Goal: Information Seeking & Learning: Compare options

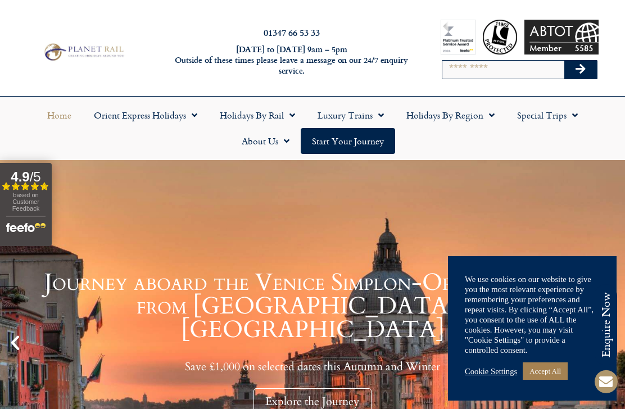
click at [491, 367] on link "Cookie Settings" at bounding box center [491, 372] width 52 height 10
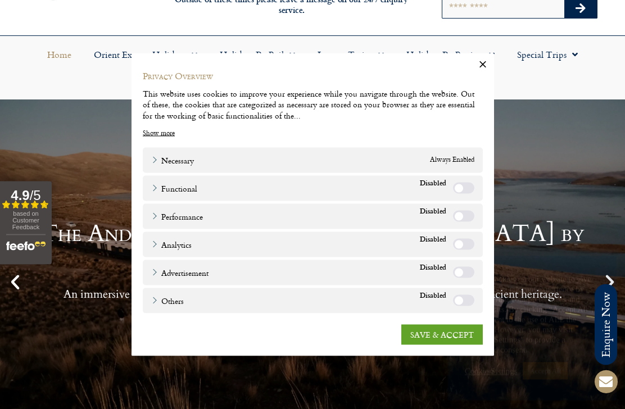
click at [434, 345] on link "SAVE & ACCEPT" at bounding box center [442, 334] width 82 height 20
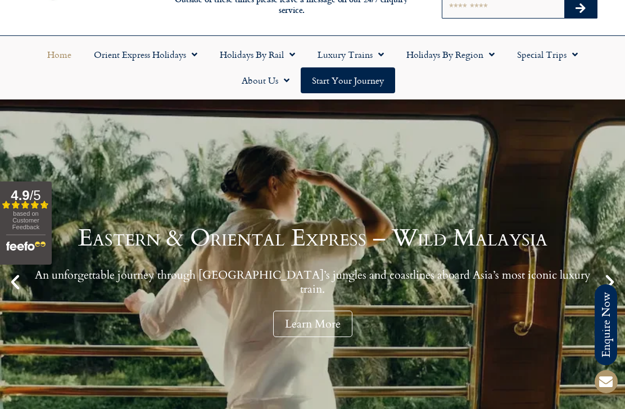
click at [459, 64] on link "Holidays by Region" at bounding box center [450, 55] width 111 height 26
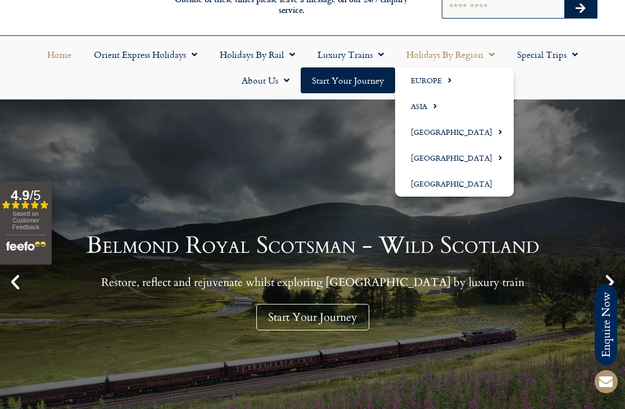
click at [439, 76] on link "Europe" at bounding box center [454, 80] width 119 height 26
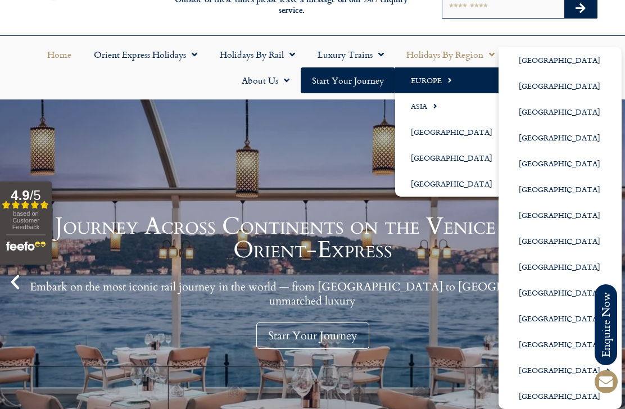
click at [561, 140] on link "[GEOGRAPHIC_DATA]" at bounding box center [560, 138] width 123 height 26
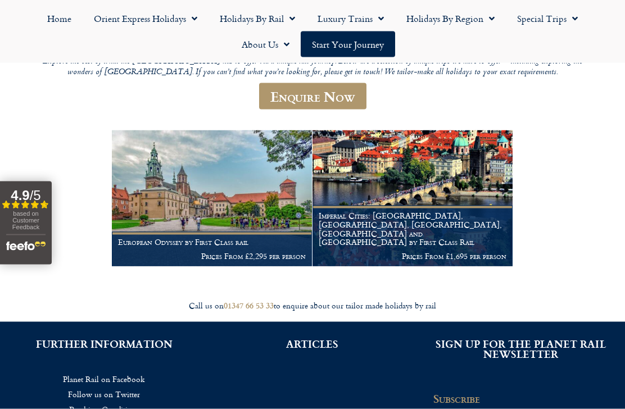
scroll to position [162, 0]
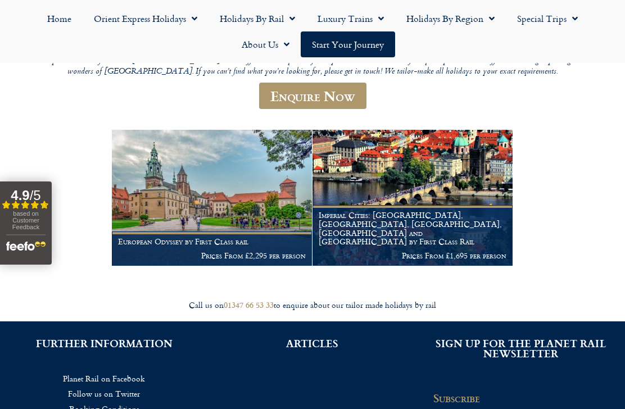
click at [242, 251] on p "Prices From £2,295 per person" at bounding box center [212, 255] width 188 height 9
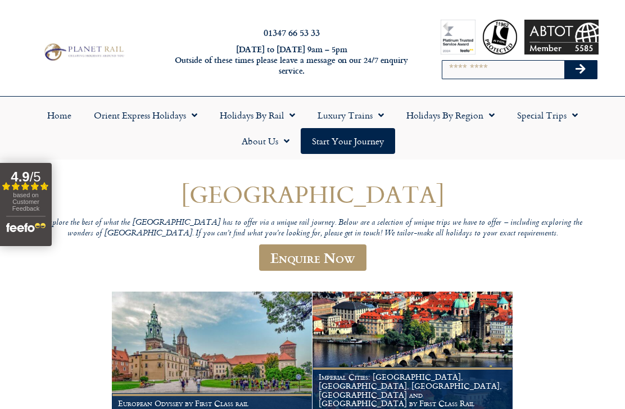
click at [439, 121] on link "Holidays by Region" at bounding box center [450, 115] width 111 height 26
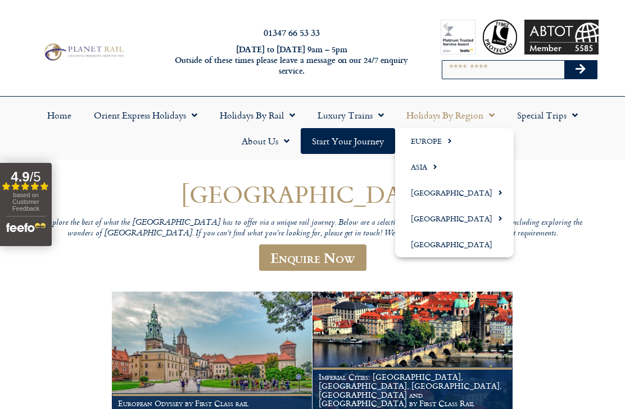
click at [417, 137] on link "Europe" at bounding box center [454, 141] width 119 height 26
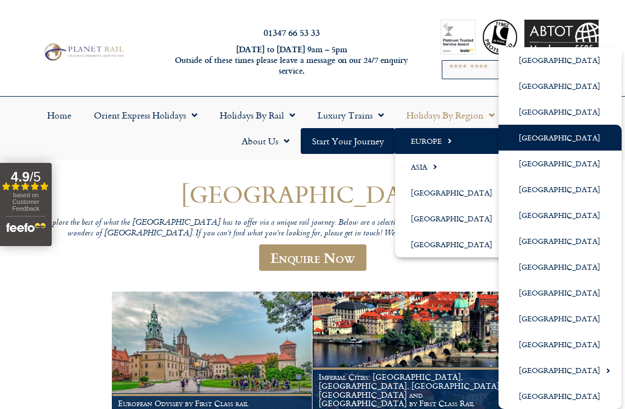
click at [521, 319] on link "[GEOGRAPHIC_DATA]" at bounding box center [560, 319] width 123 height 26
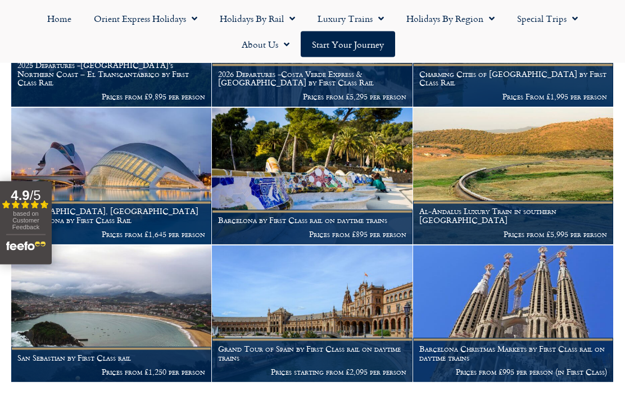
scroll to position [293, 0]
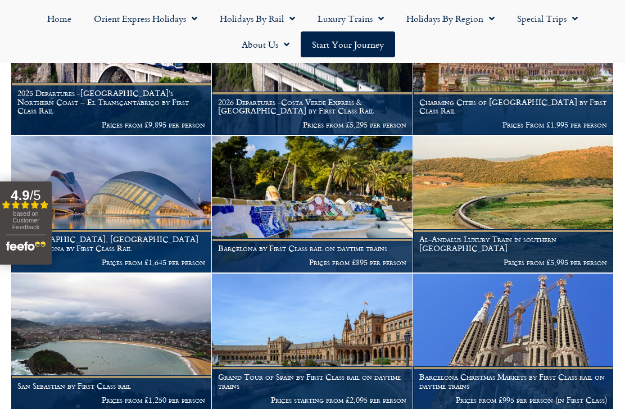
click at [75, 396] on p "Prices from £1,250 per person" at bounding box center [111, 400] width 188 height 9
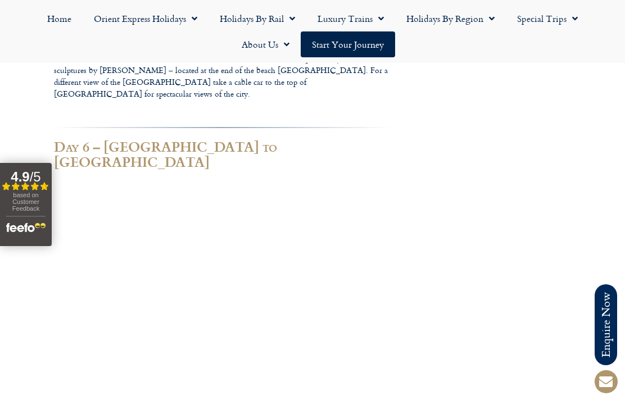
scroll to position [1706, 0]
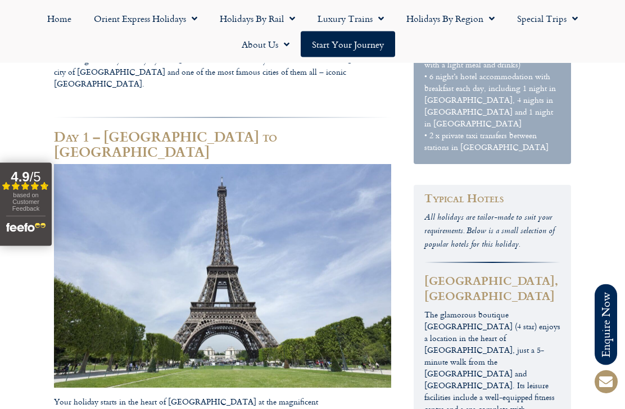
click at [547, 25] on link "Special Trips" at bounding box center [547, 19] width 83 height 26
click at [569, 46] on link "Latest Experiences" at bounding box center [560, 44] width 109 height 26
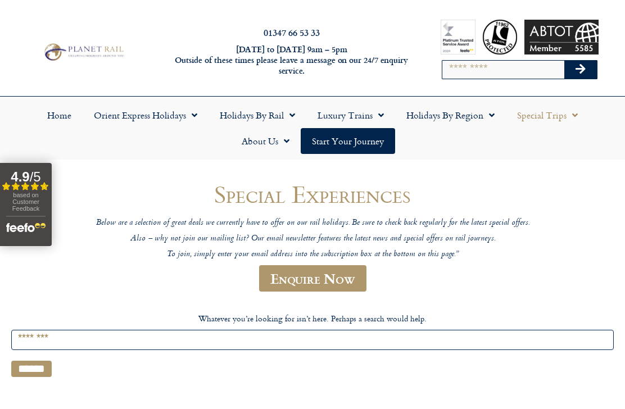
click at [453, 124] on link "Holidays by Region" at bounding box center [450, 115] width 111 height 26
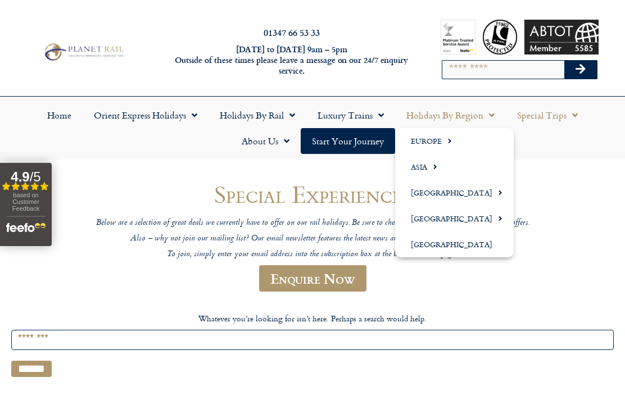
click at [350, 116] on link "Luxury Trains" at bounding box center [350, 115] width 89 height 26
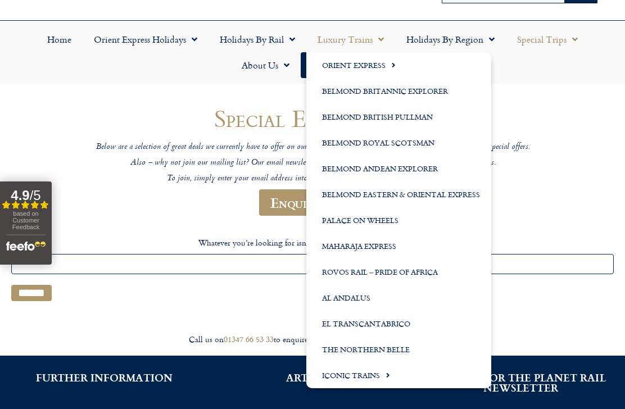
scroll to position [74, 0]
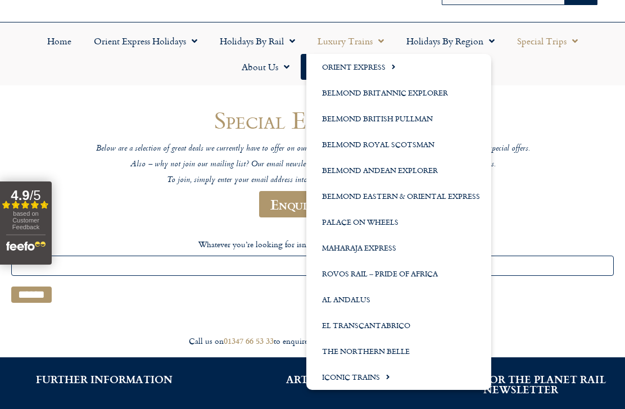
click at [395, 351] on link "The Northern Belle" at bounding box center [398, 351] width 185 height 26
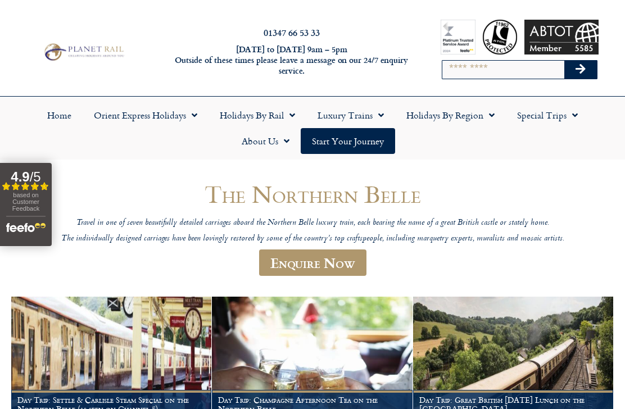
click at [335, 118] on link "Luxury Trains" at bounding box center [350, 115] width 89 height 26
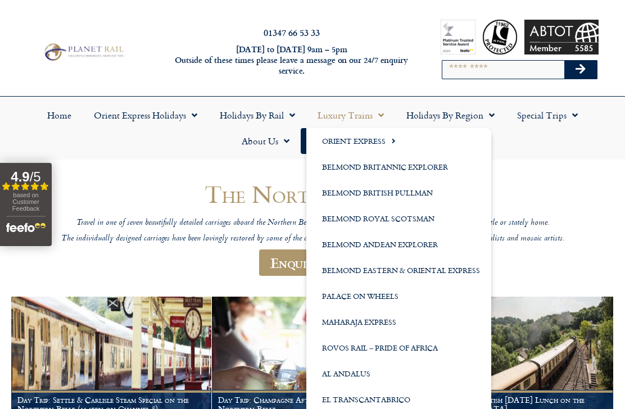
click at [383, 296] on link "Palace on Wheels" at bounding box center [398, 296] width 185 height 26
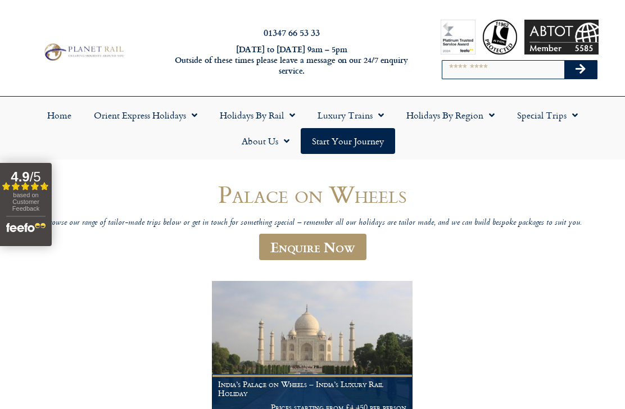
click at [350, 119] on link "Luxury Trains" at bounding box center [350, 115] width 89 height 26
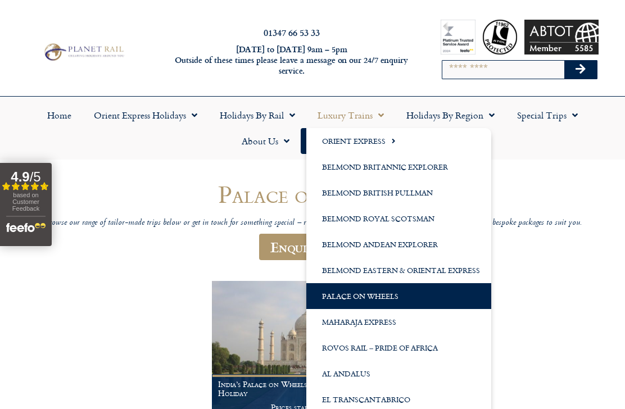
click at [399, 192] on link "Belmond British Pullman" at bounding box center [398, 193] width 185 height 26
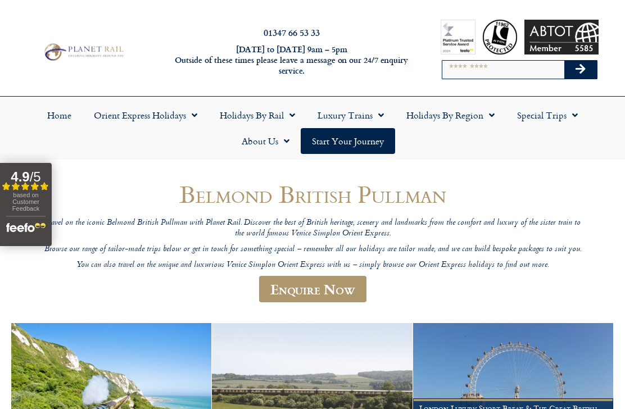
click at [354, 117] on link "Luxury Trains" at bounding box center [350, 115] width 89 height 26
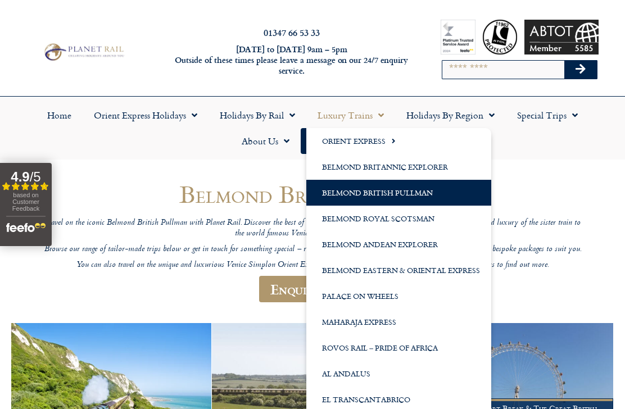
click at [353, 111] on link "Luxury Trains" at bounding box center [350, 115] width 89 height 26
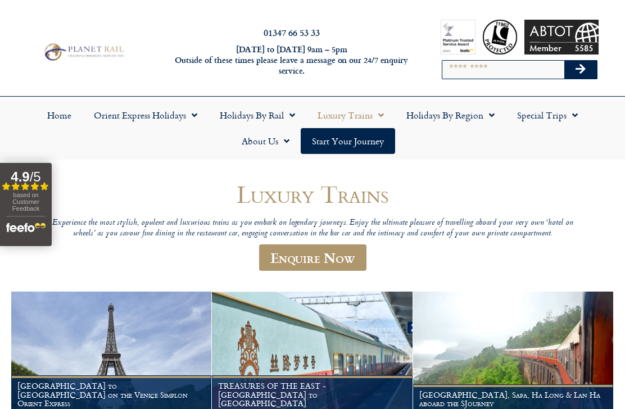
click at [356, 117] on link "Luxury Trains" at bounding box center [350, 115] width 89 height 26
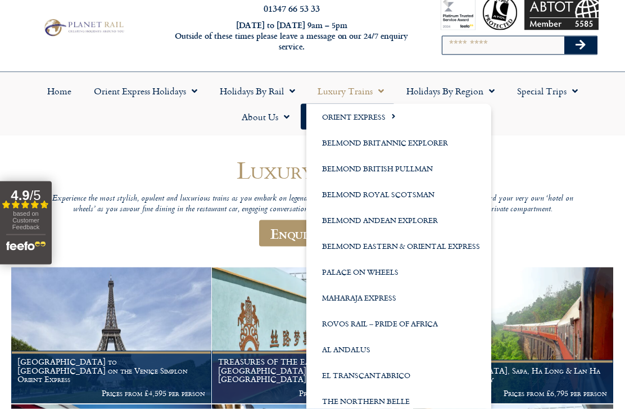
scroll to position [25, 0]
click at [407, 374] on link "El Transcantabrico" at bounding box center [398, 375] width 185 height 26
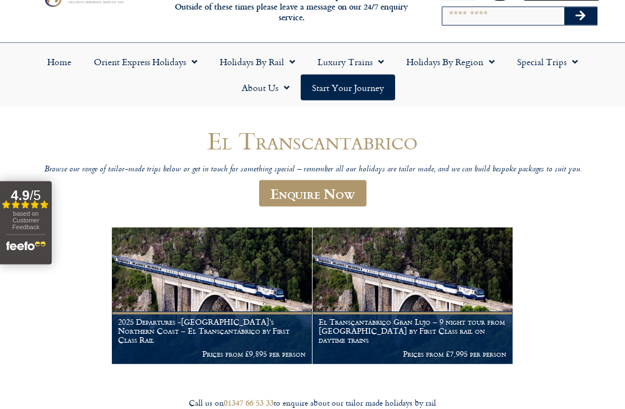
scroll to position [54, 0]
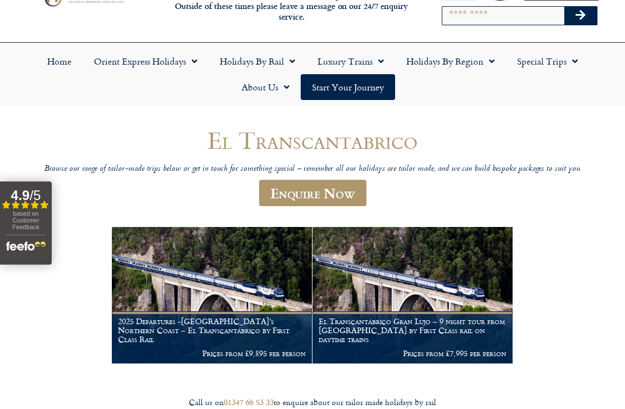
click at [365, 349] on p "Prices from £7,995 per person" at bounding box center [413, 353] width 188 height 9
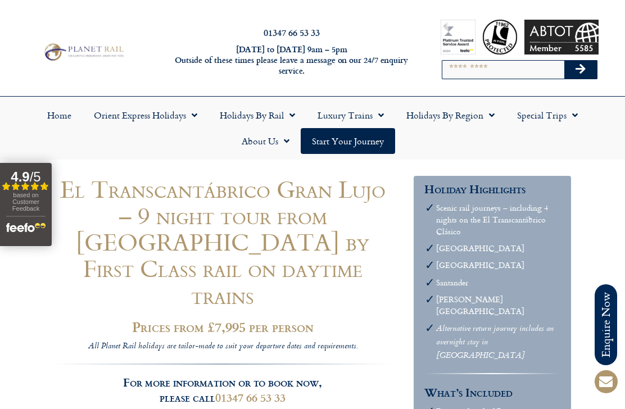
click at [329, 115] on link "Luxury Trains" at bounding box center [350, 115] width 89 height 26
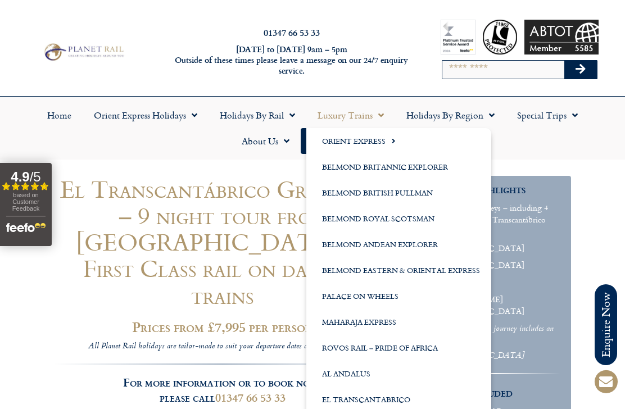
click at [340, 376] on link "Al Andalus" at bounding box center [398, 374] width 185 height 26
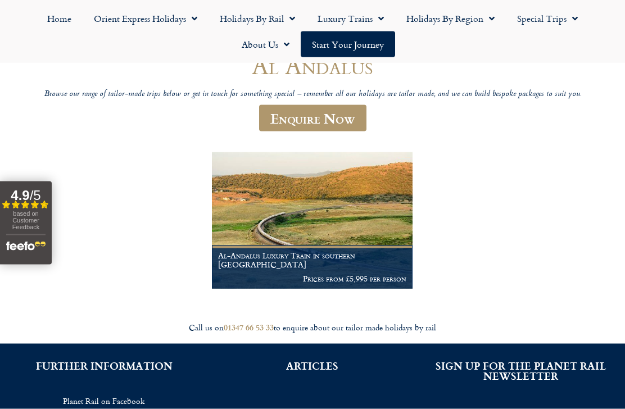
scroll to position [129, 0]
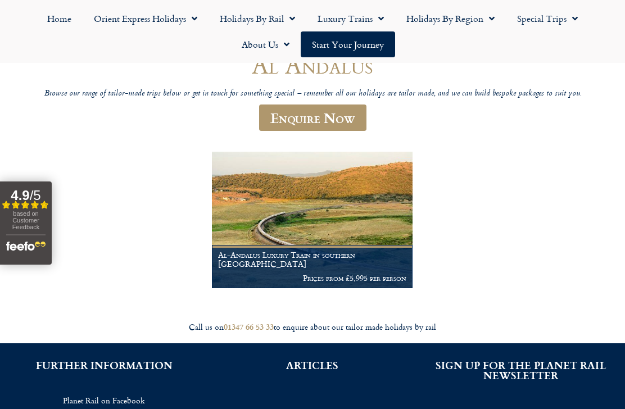
click at [310, 274] on p "Prices from £5,995 per person" at bounding box center [312, 278] width 188 height 9
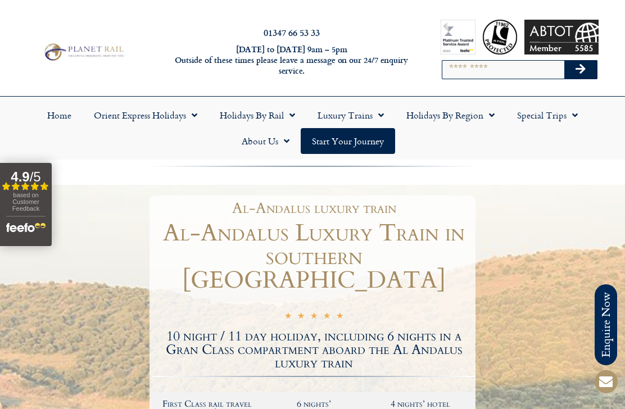
click at [143, 116] on link "Orient Express Holidays" at bounding box center [146, 115] width 126 height 26
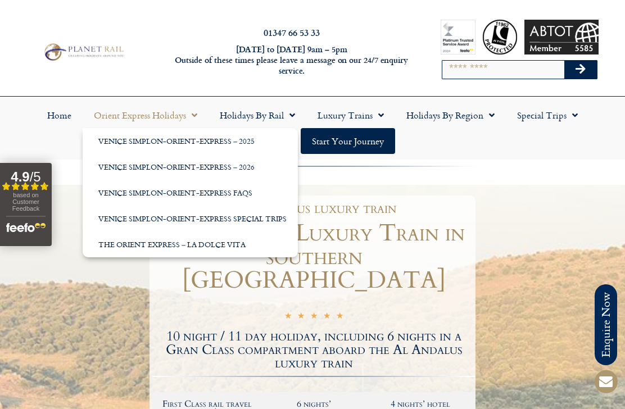
click at [114, 168] on link "Venice Simplon-Orient-Express – 2026" at bounding box center [190, 167] width 215 height 26
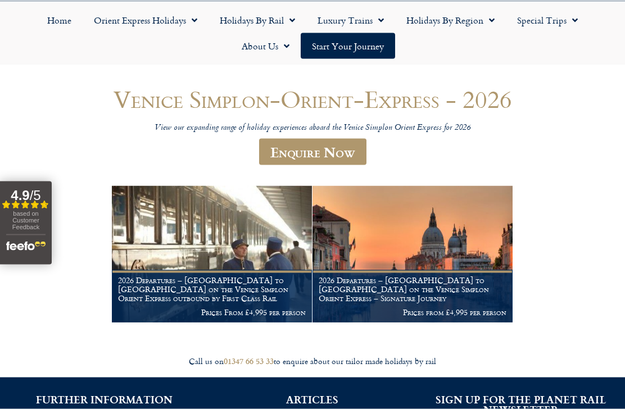
scroll to position [96, 0]
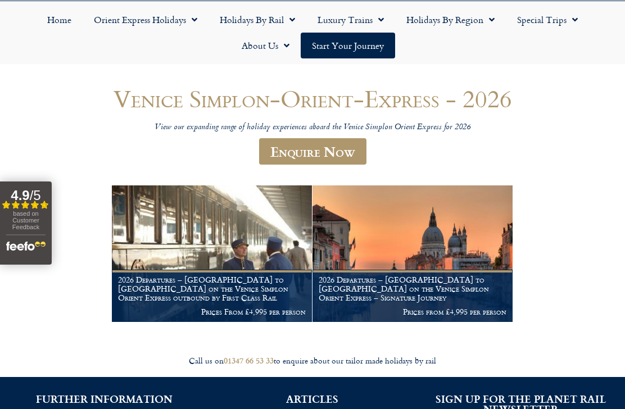
click at [373, 287] on h1 "2026 Departures – London to Venice on the Venice Simplon Orient Express – Signa…" at bounding box center [413, 289] width 188 height 26
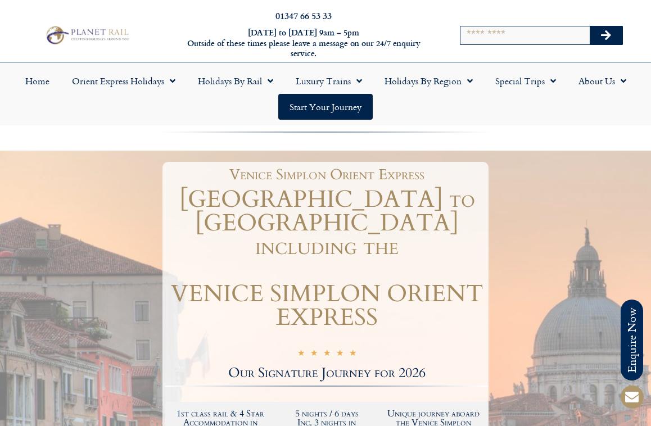
click at [502, 90] on link "Special Trips" at bounding box center [525, 81] width 83 height 26
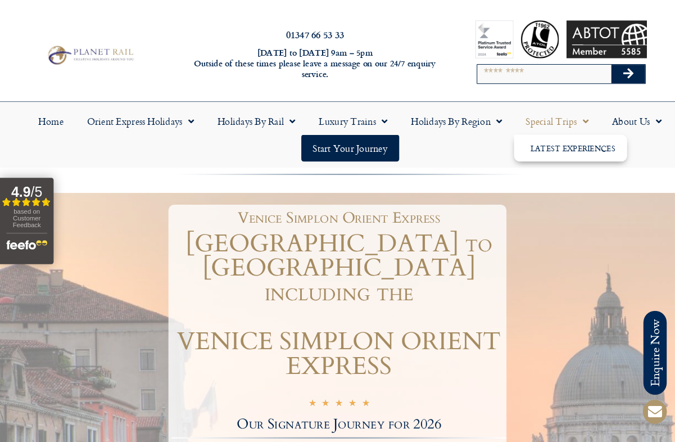
scroll to position [2, 0]
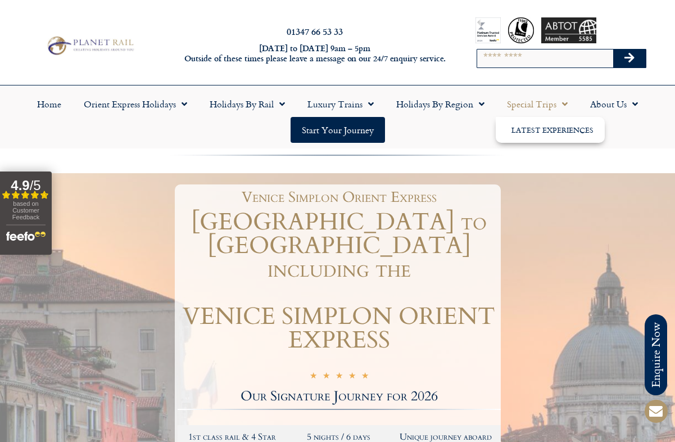
click at [604, 105] on link "About Us" at bounding box center [614, 104] width 70 height 26
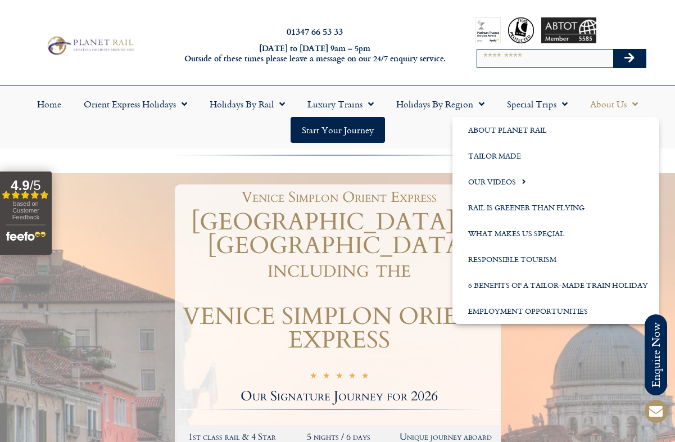
click at [227, 97] on link "Holidays by Rail" at bounding box center [247, 104] width 98 height 26
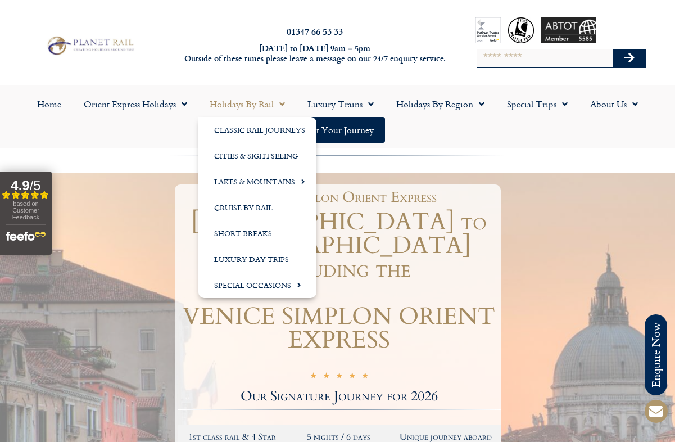
click at [263, 210] on link "Cruise by Rail" at bounding box center [257, 208] width 118 height 26
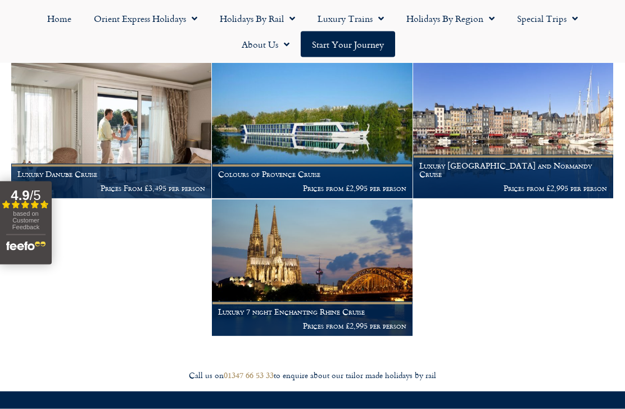
scroll to position [420, 0]
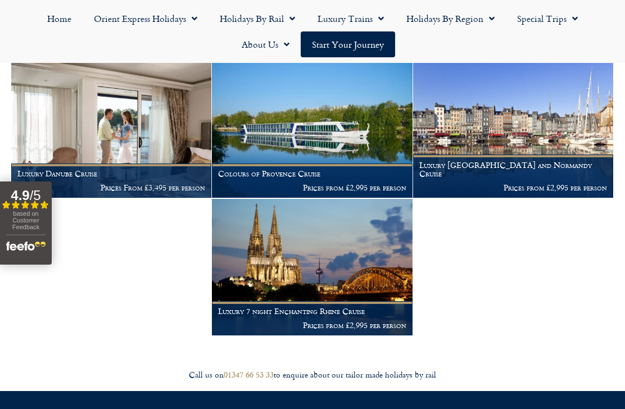
click at [495, 171] on h1 "Luxury Paris and Normandy Cruise" at bounding box center [513, 170] width 188 height 18
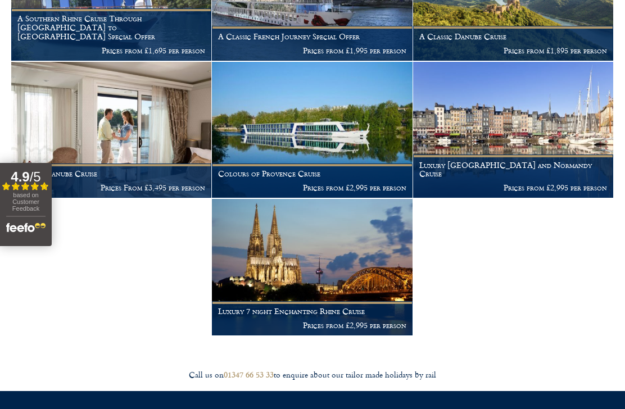
scroll to position [457, 0]
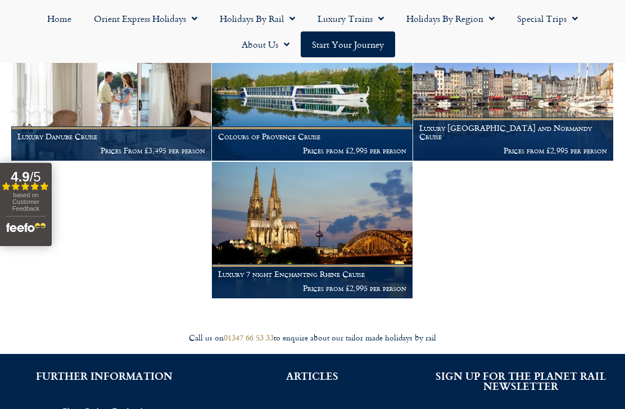
click at [287, 232] on img at bounding box center [312, 230] width 200 height 137
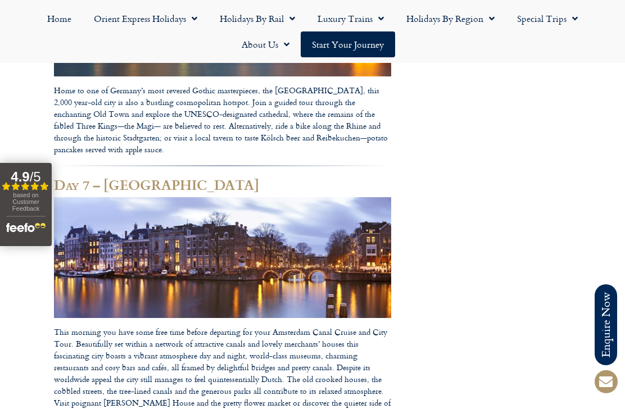
scroll to position [3044, 0]
